Goal: Information Seeking & Learning: Understand process/instructions

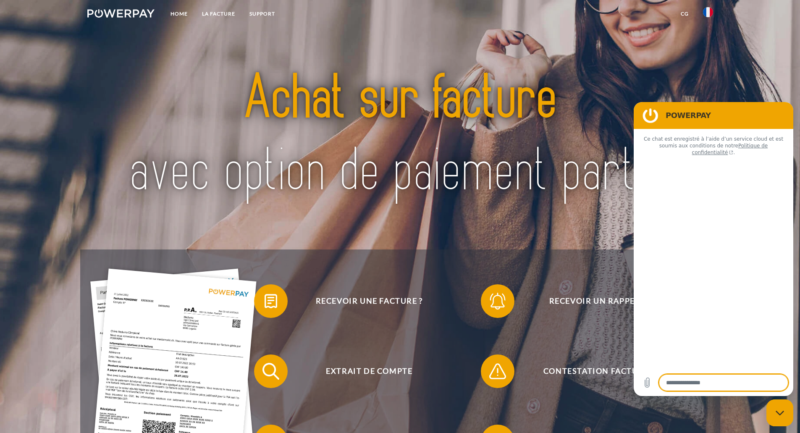
type textarea "*"
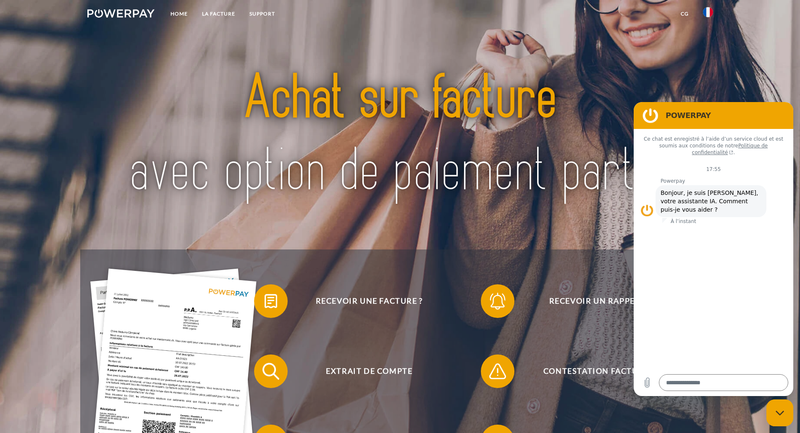
click at [221, 11] on link "LA FACTURE" at bounding box center [218, 13] width 47 height 15
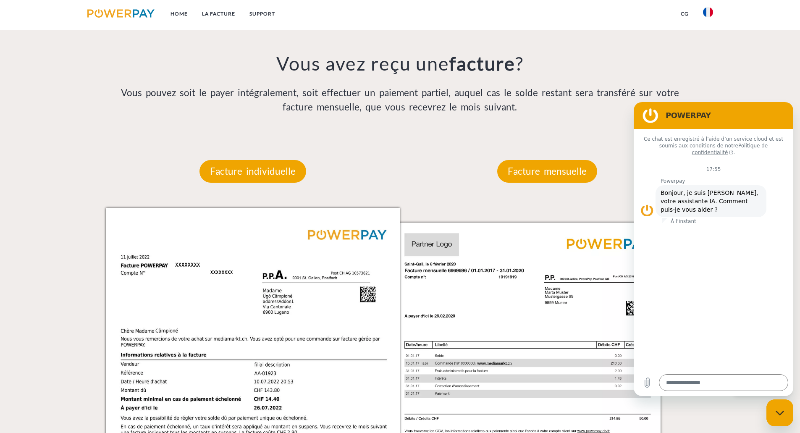
scroll to position [642, 0]
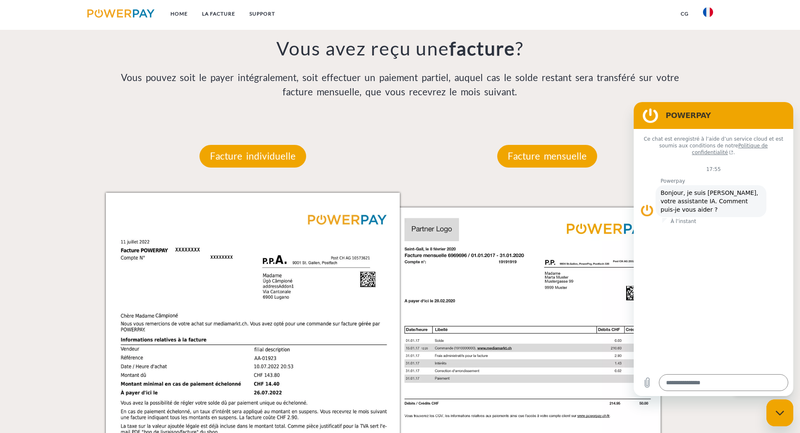
click at [263, 162] on p "Facture individuelle" at bounding box center [252, 156] width 107 height 23
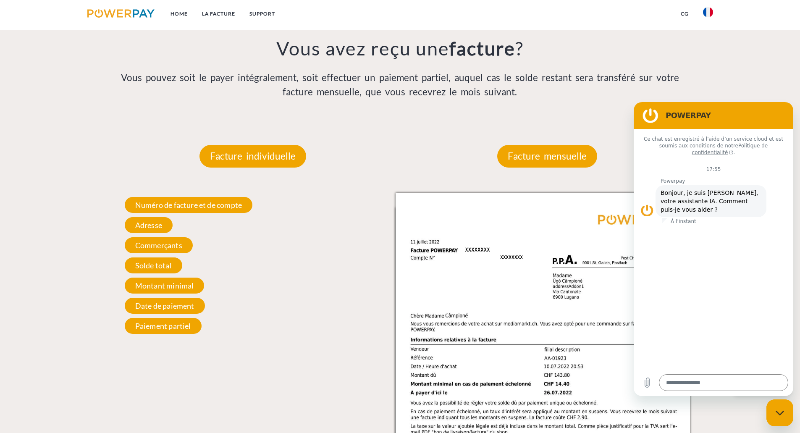
click at [567, 160] on p "Facture mensuelle" at bounding box center [547, 156] width 100 height 23
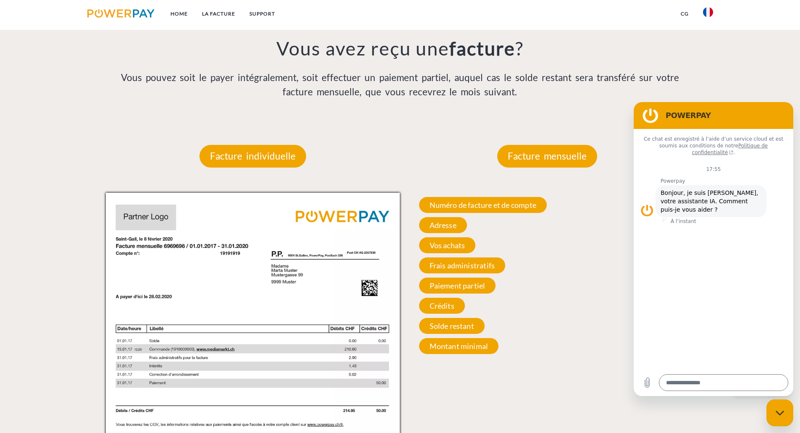
click at [490, 209] on span "Numéro de facture et de compte" at bounding box center [483, 205] width 128 height 16
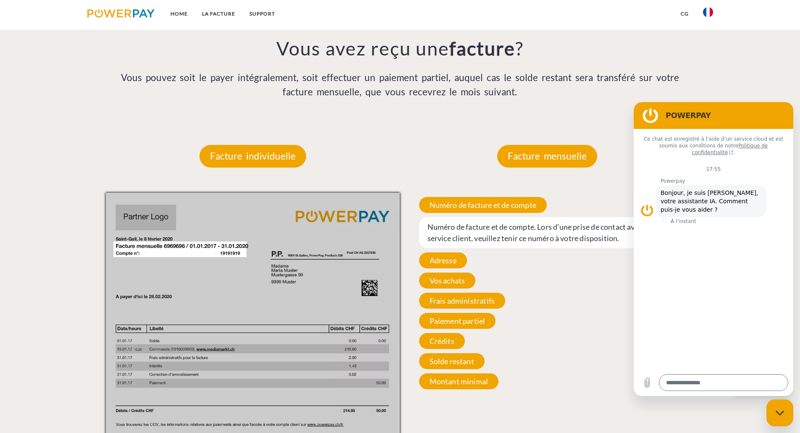
click at [438, 266] on span "Adresse" at bounding box center [443, 260] width 48 height 16
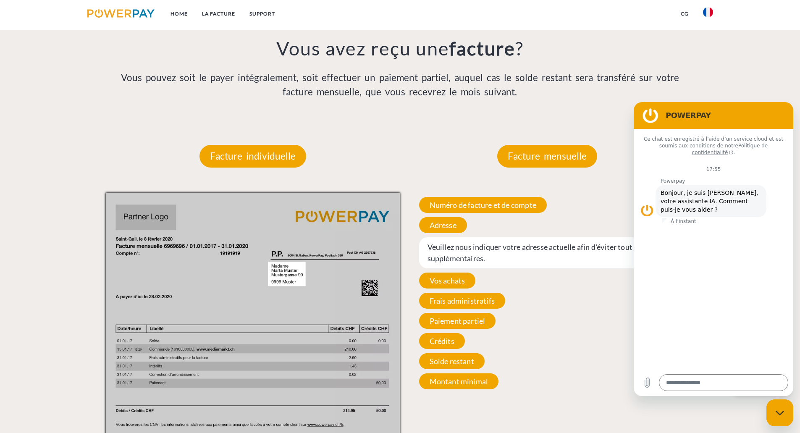
click at [438, 281] on span "Vos achats" at bounding box center [447, 281] width 57 height 16
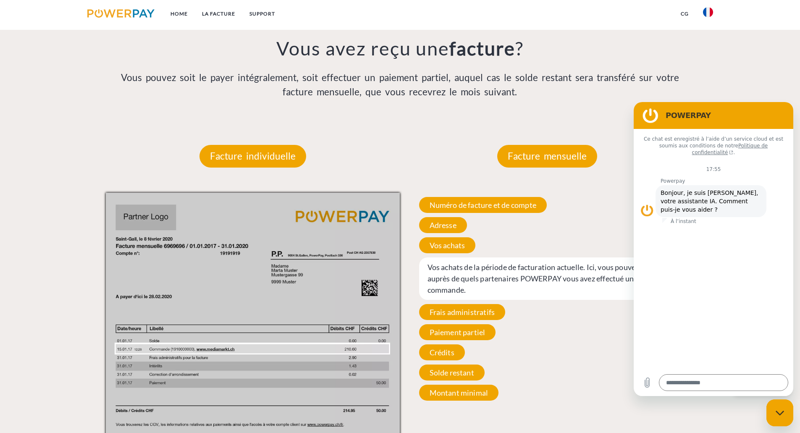
click at [439, 294] on span "Vos achats de la période de facturation actuelle. Ici, vous pouvez voir auprès …" at bounding box center [547, 278] width 257 height 42
click at [444, 316] on span "Frais administratifs" at bounding box center [462, 312] width 87 height 16
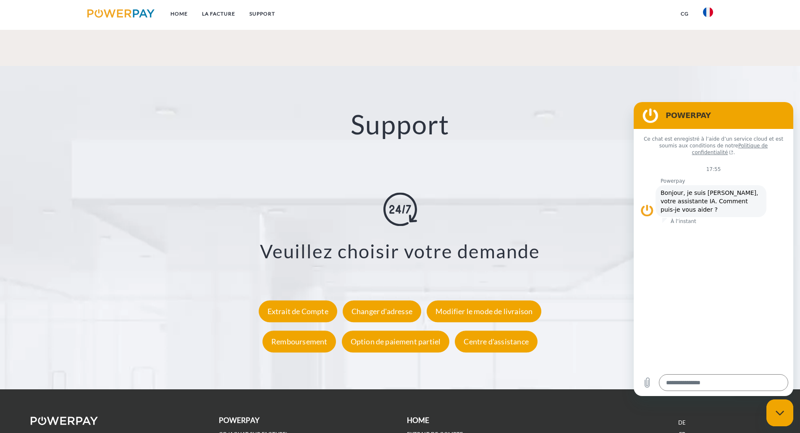
scroll to position [1440, 0]
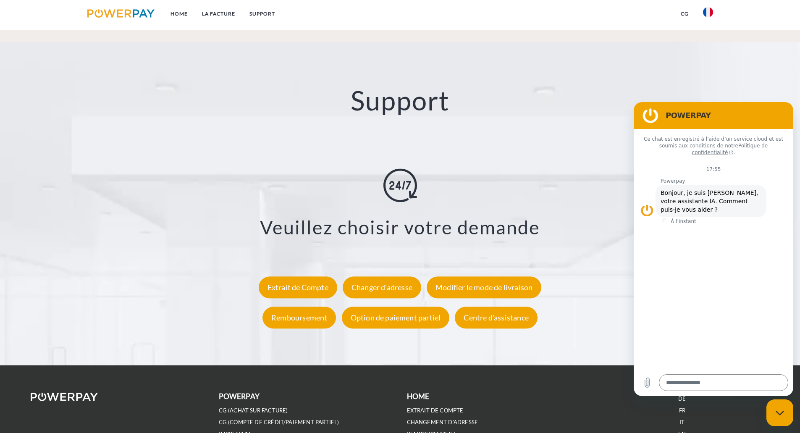
click at [300, 292] on div "Extrait de Compte" at bounding box center [298, 287] width 79 height 22
